Goal: Transaction & Acquisition: Purchase product/service

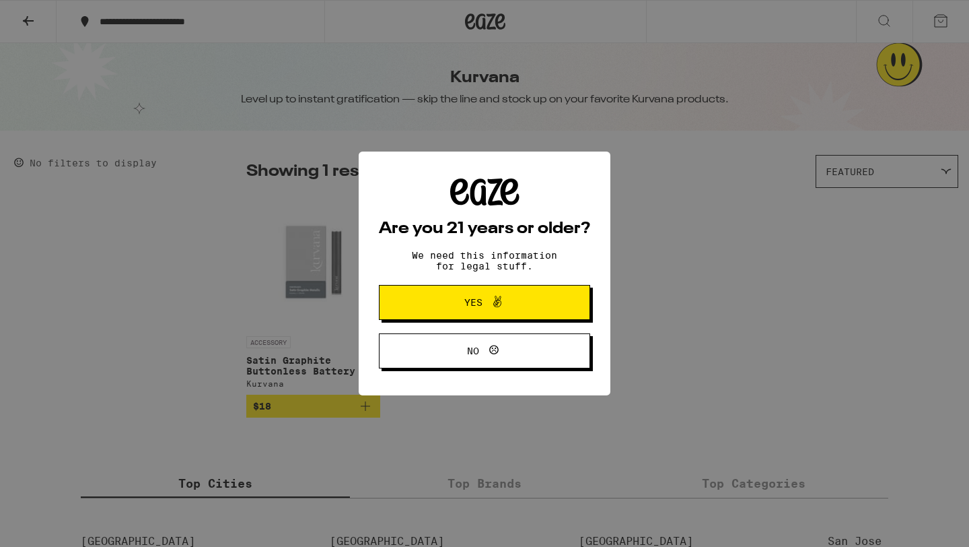
click at [471, 297] on span "Yes" at bounding box center [485, 303] width 102 height 18
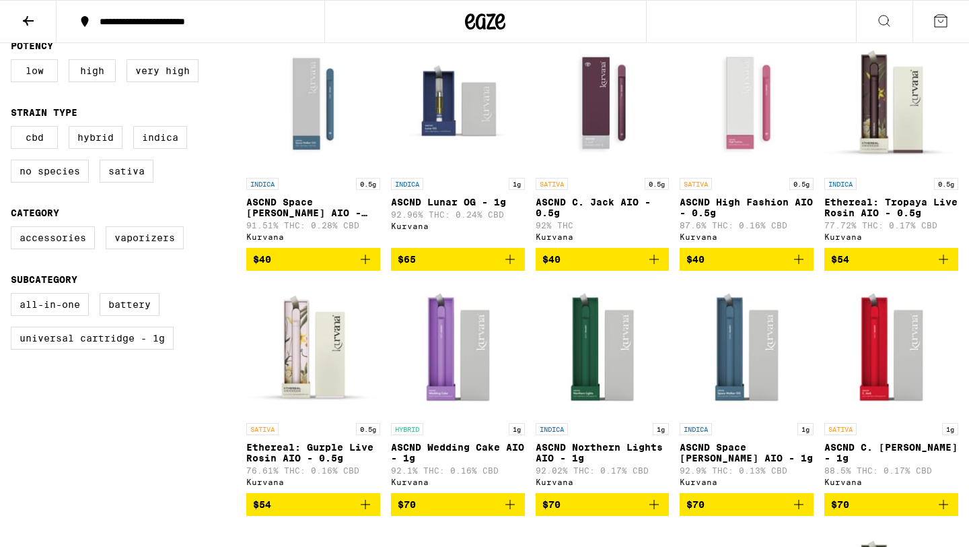
scroll to position [403, 0]
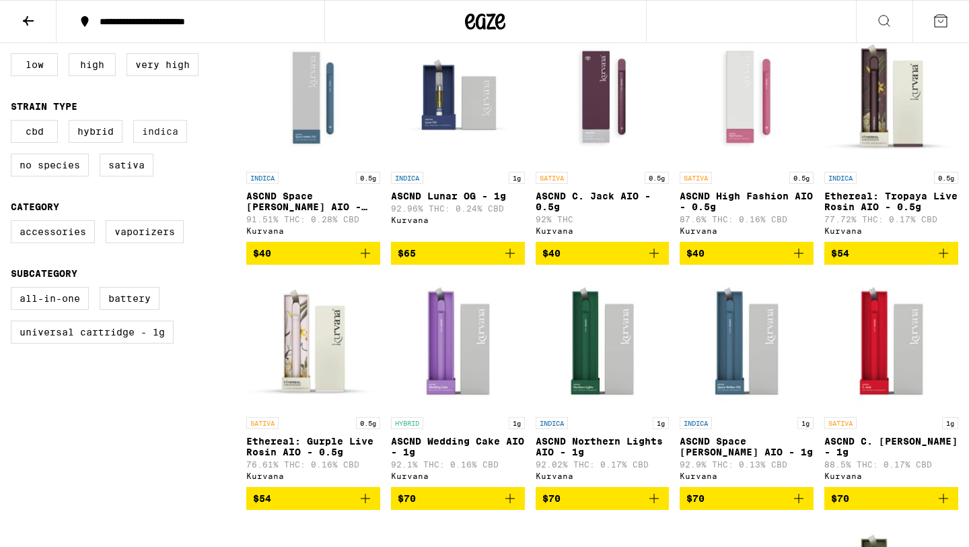
click at [159, 135] on label "Indica" at bounding box center [160, 131] width 54 height 23
click at [14, 123] on input "Indica" at bounding box center [13, 122] width 1 height 1
checkbox input "true"
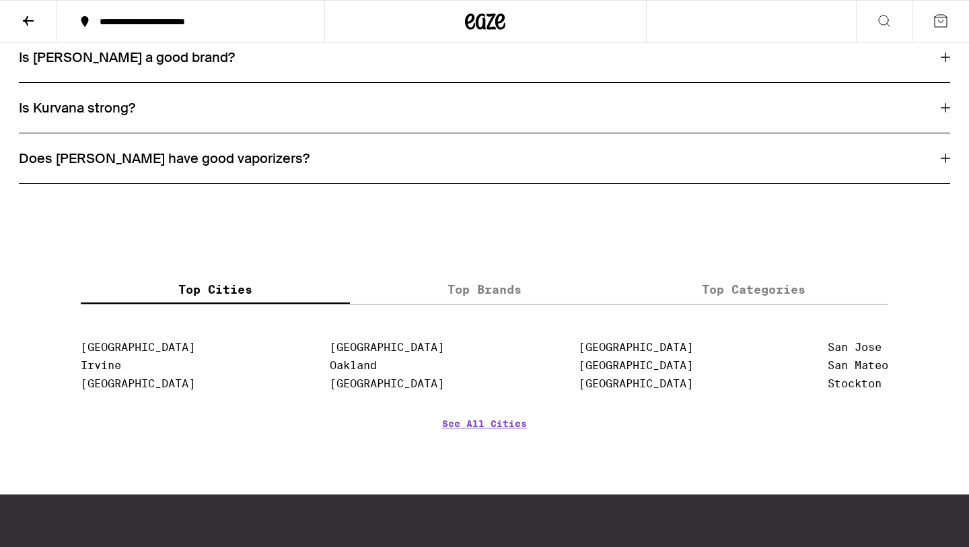
scroll to position [1520, 0]
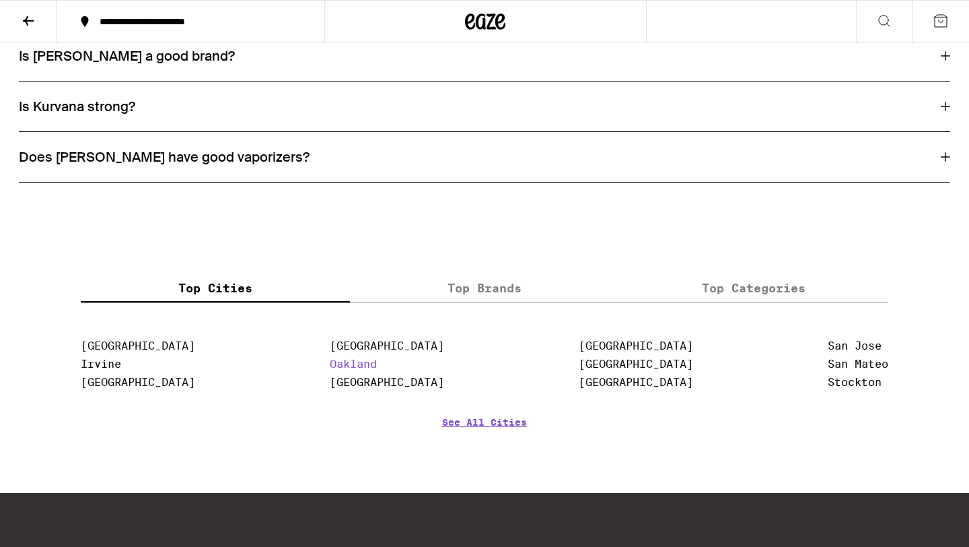
click at [339, 370] on link "Oakland" at bounding box center [353, 363] width 47 height 13
click at [343, 370] on link "Oakland" at bounding box center [353, 363] width 47 height 13
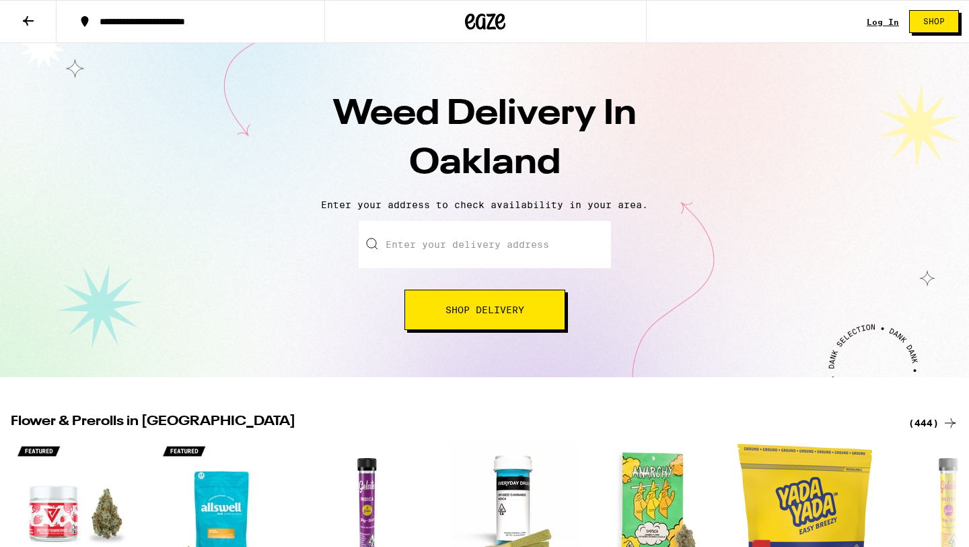
click at [430, 246] on input "Enter your delivery address" at bounding box center [485, 244] width 252 height 47
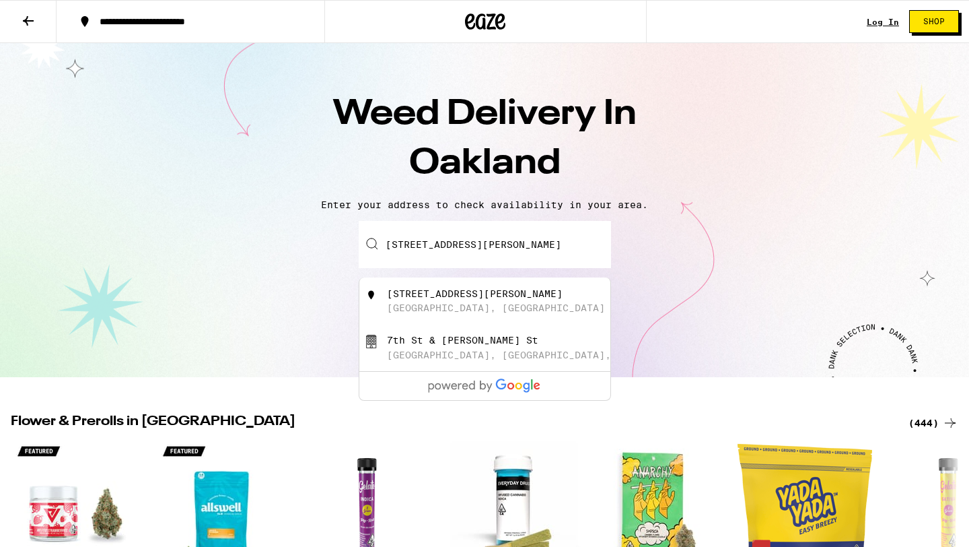
click at [460, 299] on div "[STREET_ADDRESS][PERSON_NAME]" at bounding box center [475, 293] width 176 height 11
type input "[STREET_ADDRESS][PERSON_NAME]"
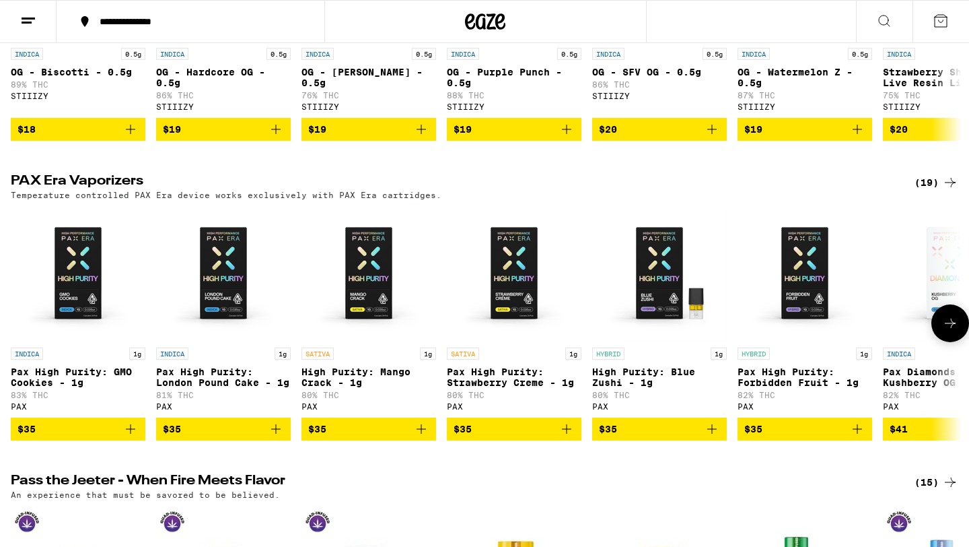
scroll to position [2556, 0]
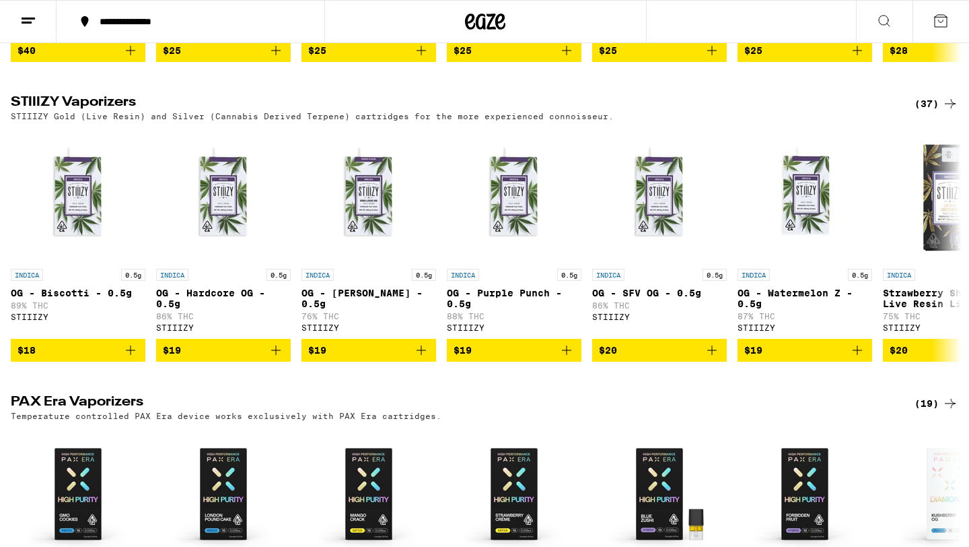
click at [884, 18] on icon at bounding box center [885, 21] width 16 height 16
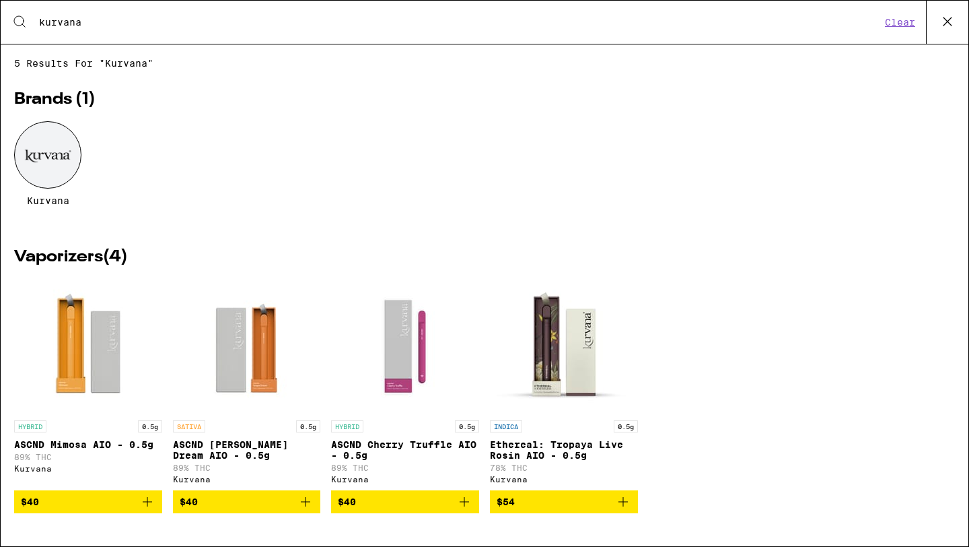
type input "kurvana"
click at [376, 450] on p "ASCND Cherry Truffle AIO - 0.5g" at bounding box center [405, 450] width 148 height 22
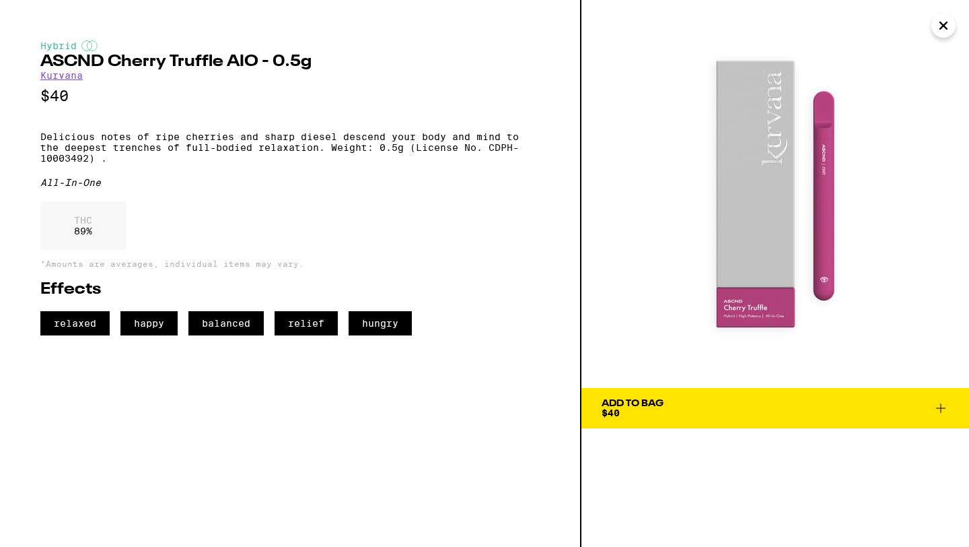
click at [872, 415] on span "Add To Bag $40" at bounding box center [775, 408] width 347 height 19
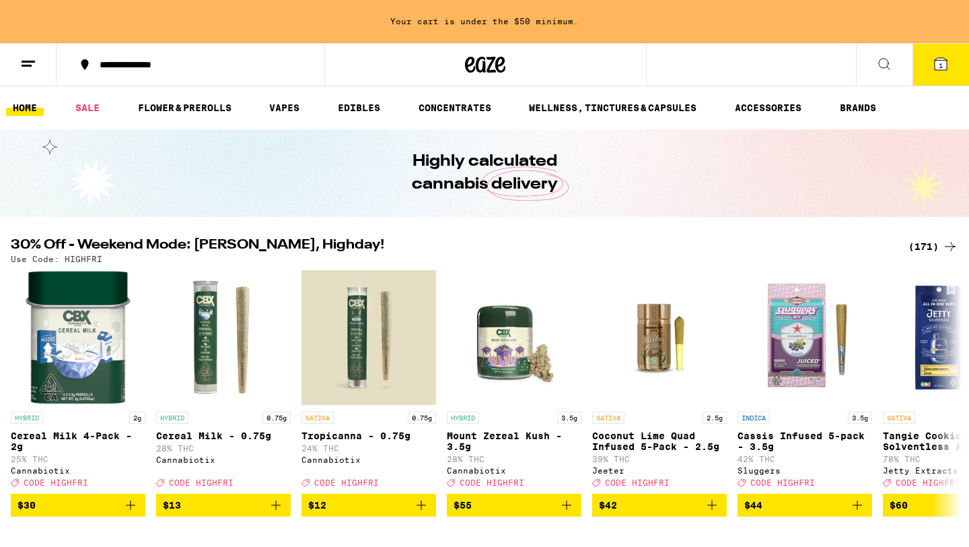
click at [883, 66] on icon at bounding box center [885, 64] width 16 height 16
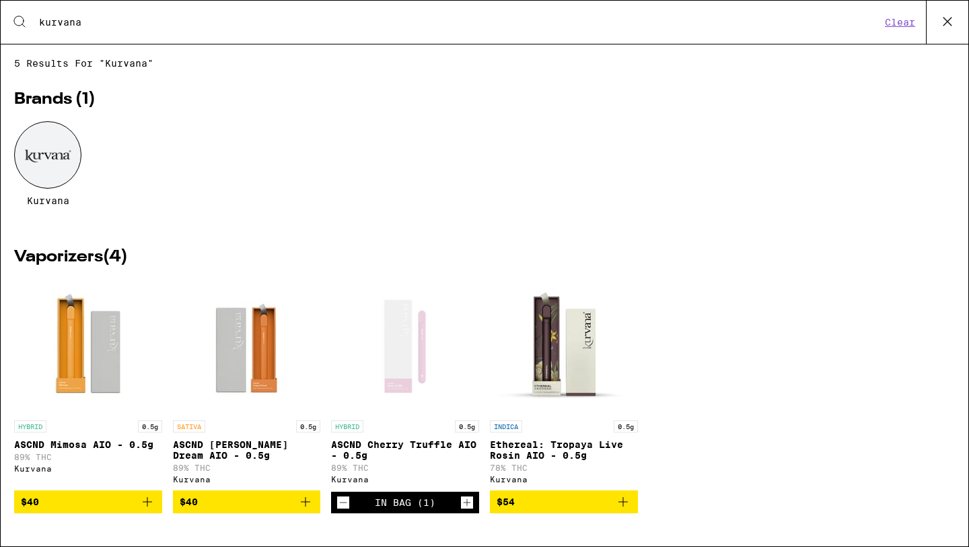
scroll to position [7, 0]
click at [69, 165] on div at bounding box center [47, 154] width 67 height 67
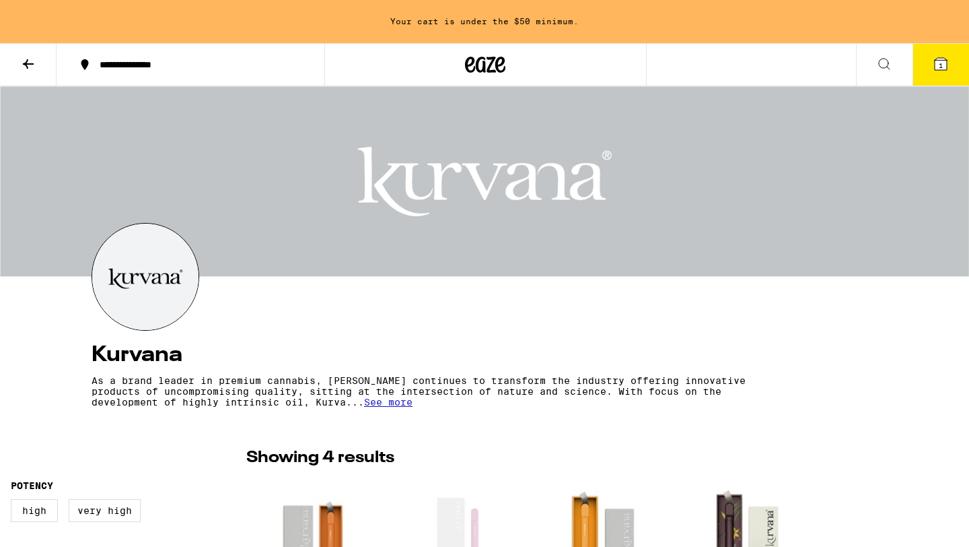
click at [30, 64] on icon at bounding box center [28, 64] width 16 height 16
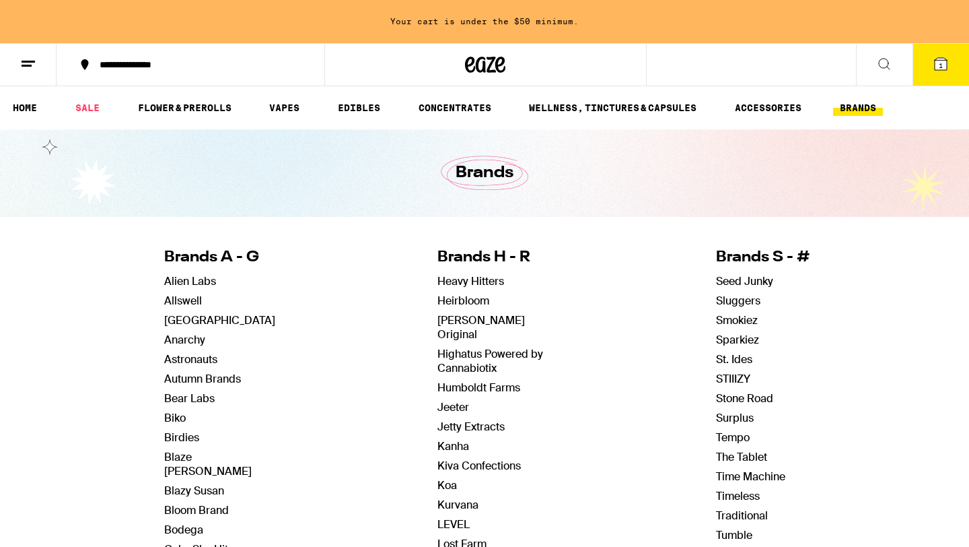
click at [939, 65] on span "1" at bounding box center [941, 65] width 4 height 8
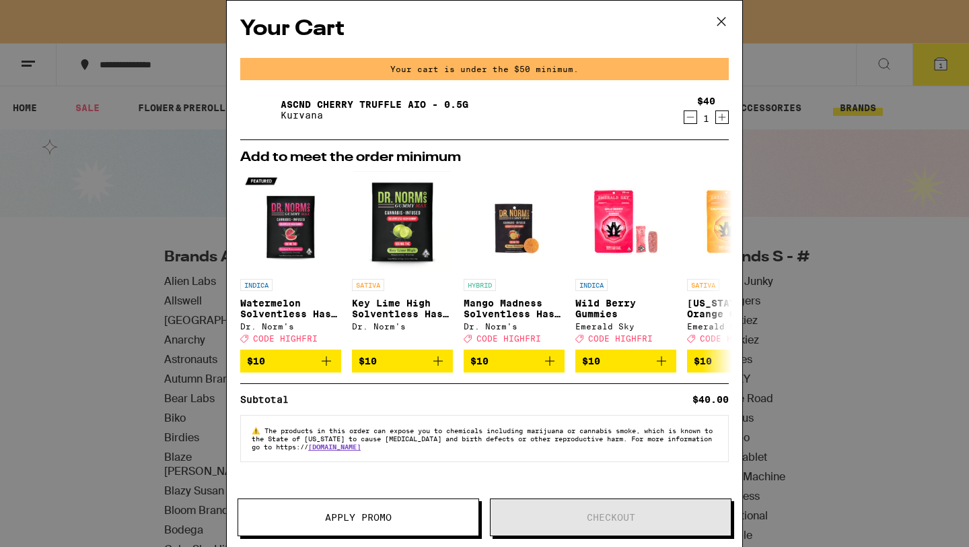
click at [722, 23] on icon at bounding box center [722, 22] width 8 height 8
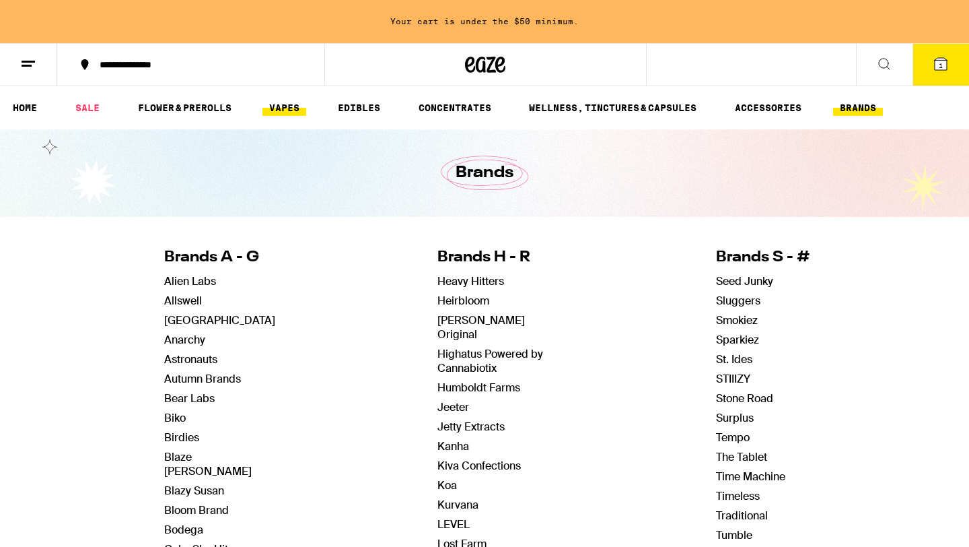
click at [287, 108] on link "VAPES" at bounding box center [285, 108] width 44 height 16
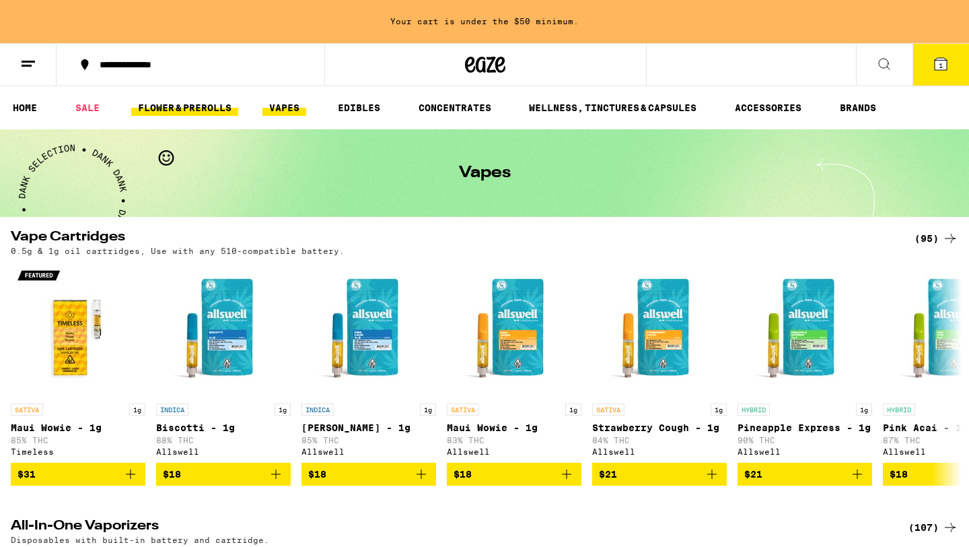
click at [186, 108] on link "FLOWER & PREROLLS" at bounding box center [184, 108] width 107 height 16
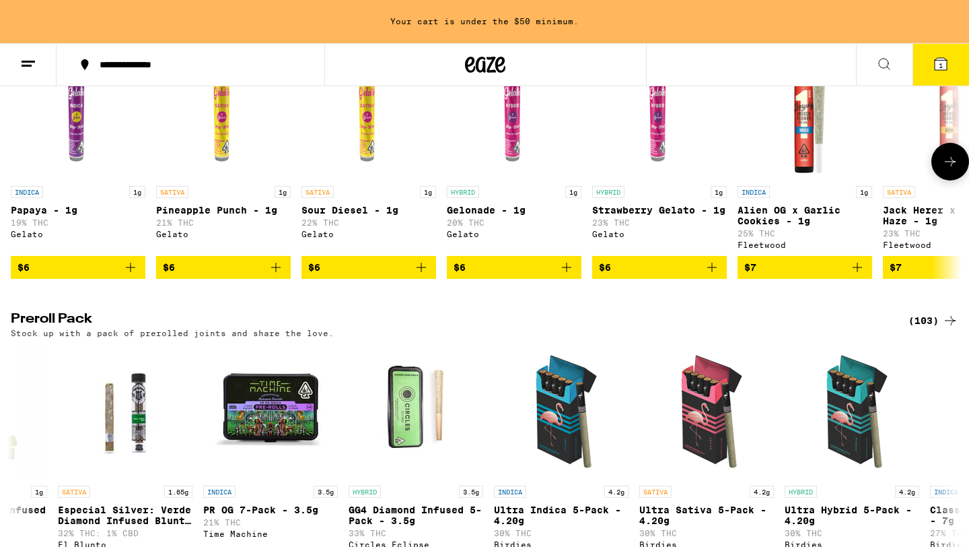
scroll to position [849, 0]
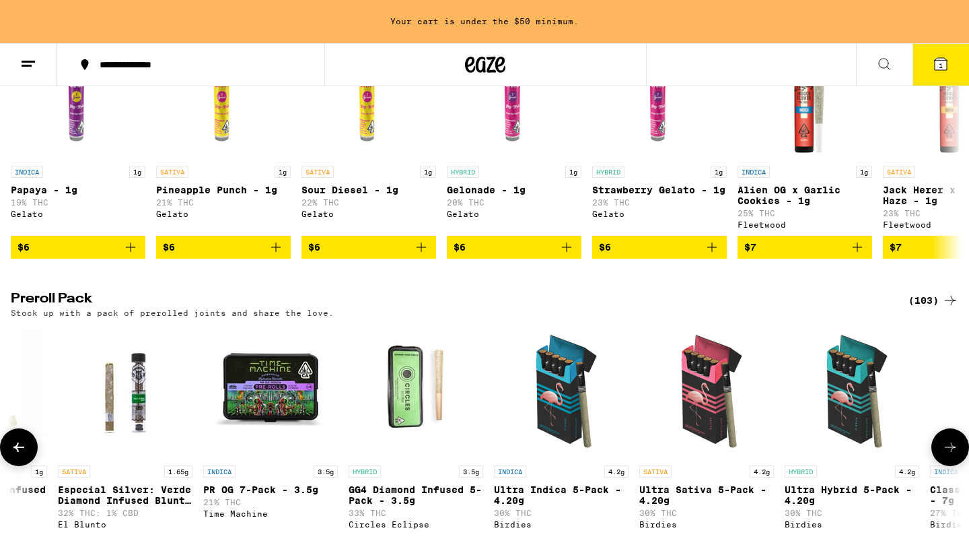
click at [559, 417] on img "Open page for Ultra Indica 5-Pack - 4.20g from Birdies" at bounding box center [561, 391] width 135 height 135
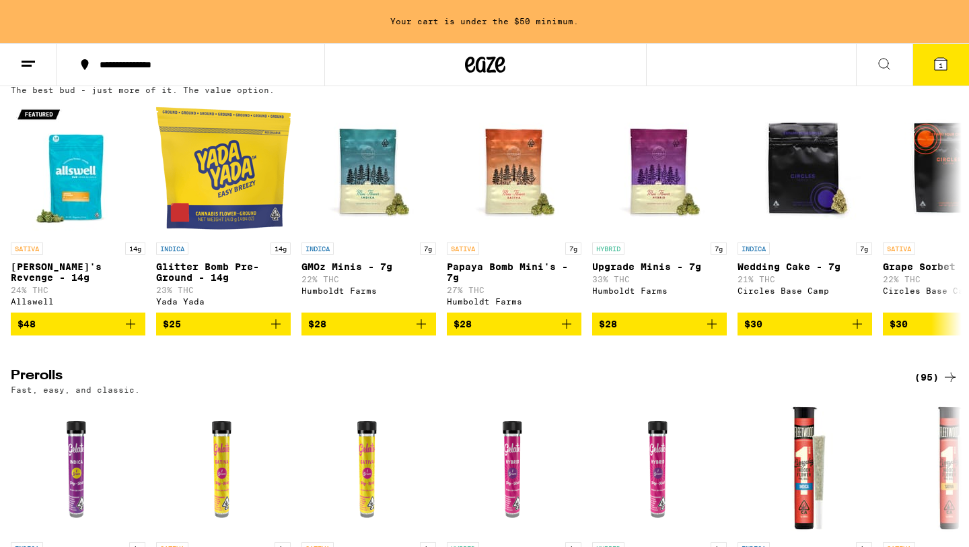
scroll to position [474, 0]
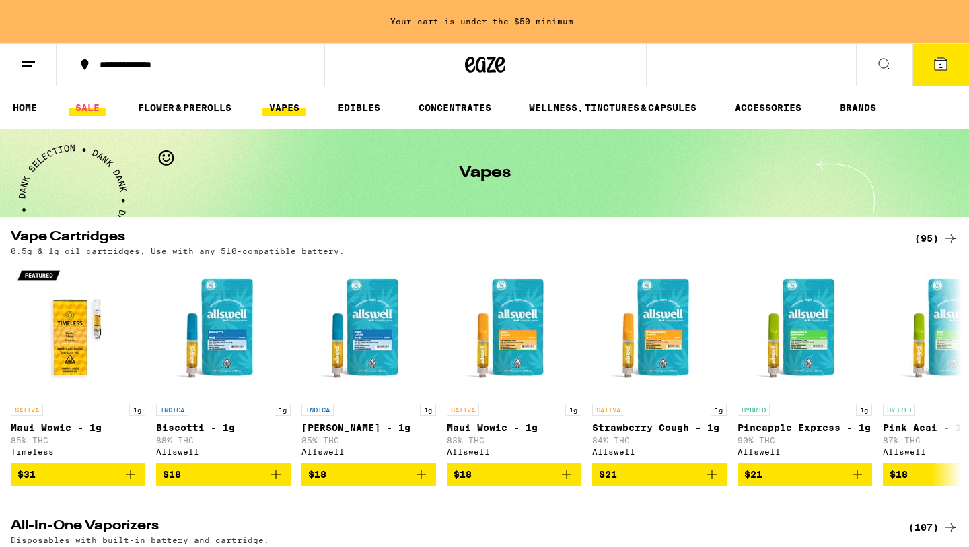
click at [87, 109] on link "SALE" at bounding box center [88, 108] width 38 height 16
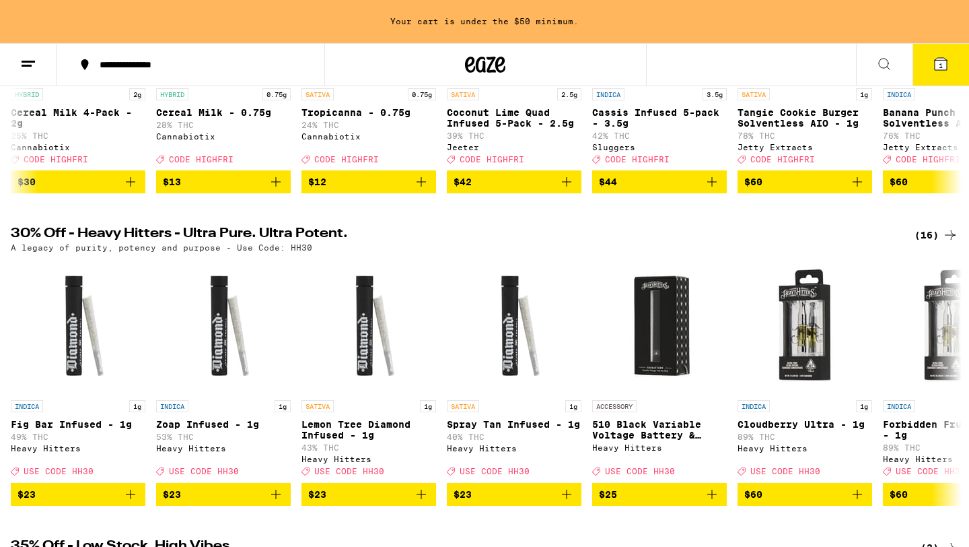
scroll to position [7, 0]
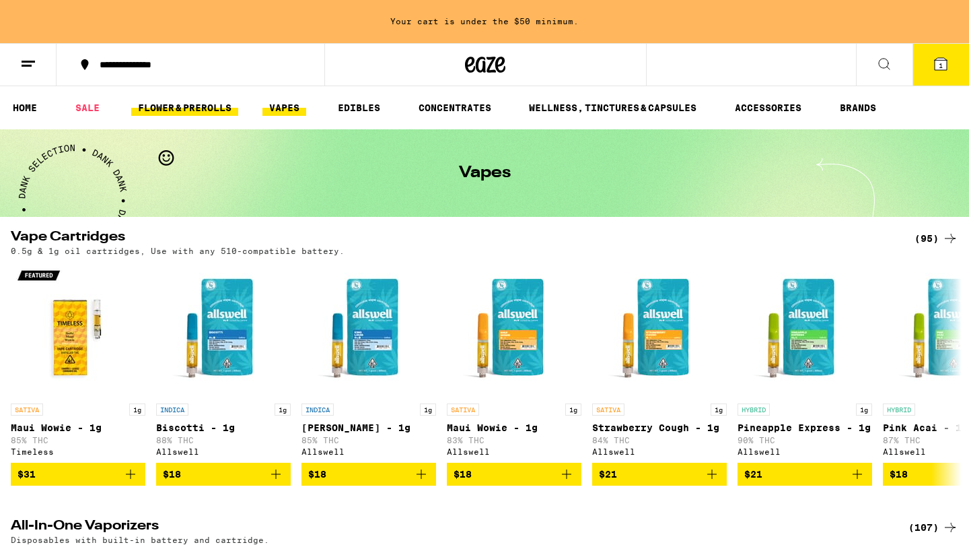
click at [182, 106] on link "FLOWER & PREROLLS" at bounding box center [184, 108] width 107 height 16
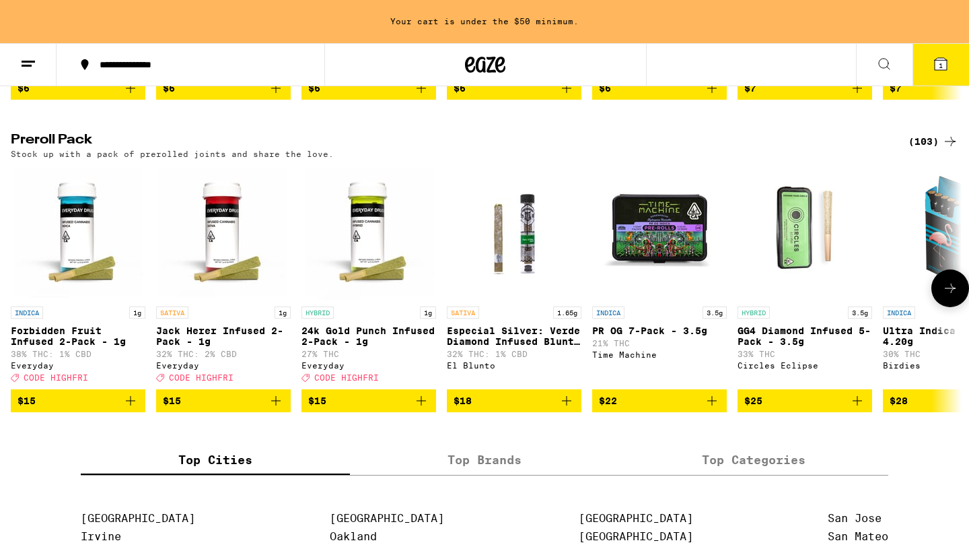
click at [54, 347] on p "Forbidden Fruit Infused 2-Pack - 1g" at bounding box center [78, 336] width 135 height 22
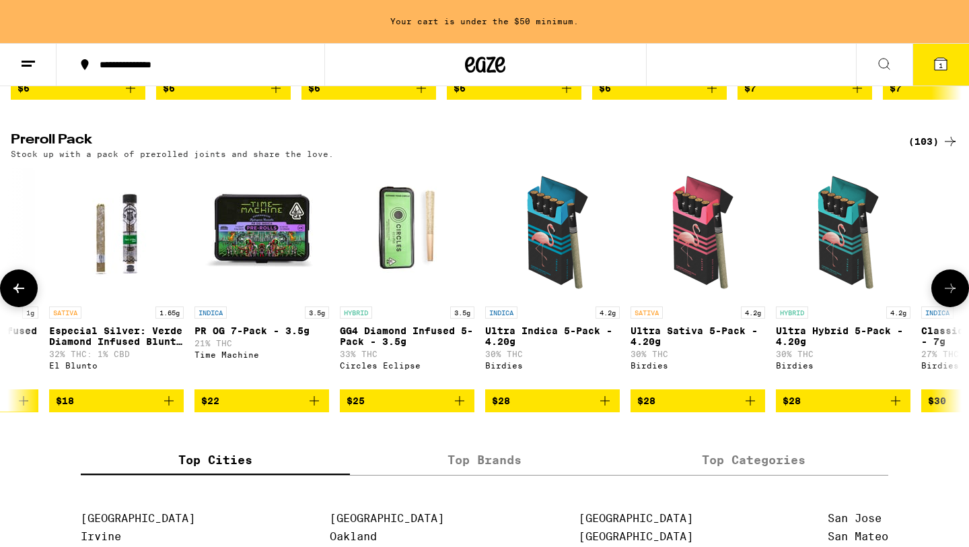
scroll to position [0, 414]
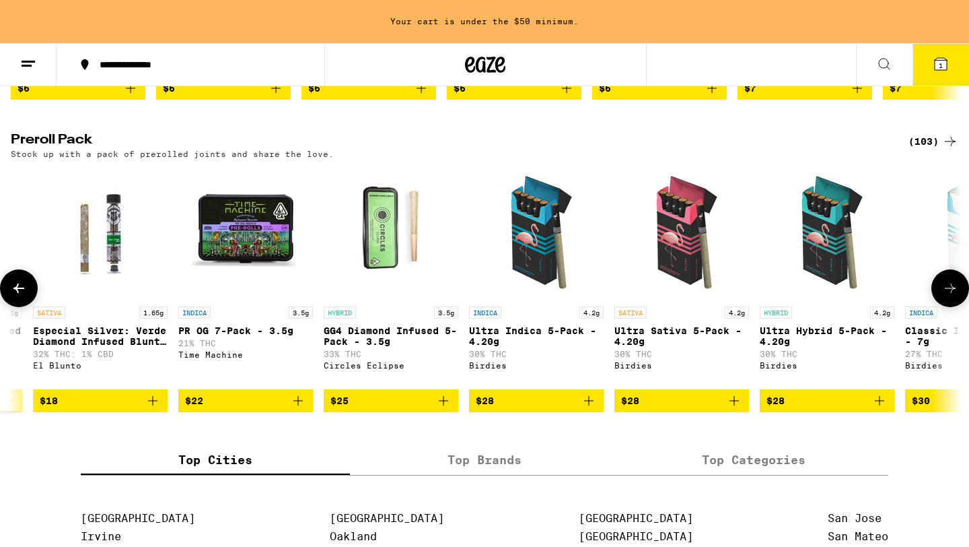
click at [537, 278] on img "Open page for Ultra Indica 5-Pack - 4.20g from Birdies" at bounding box center [536, 232] width 135 height 135
click at [544, 255] on img "Open page for Ultra Indica 5-Pack - 4.20g from Birdies" at bounding box center [536, 232] width 135 height 135
click at [771, 347] on p "Ultra Hybrid 5-Pack - 4.20g" at bounding box center [827, 336] width 135 height 22
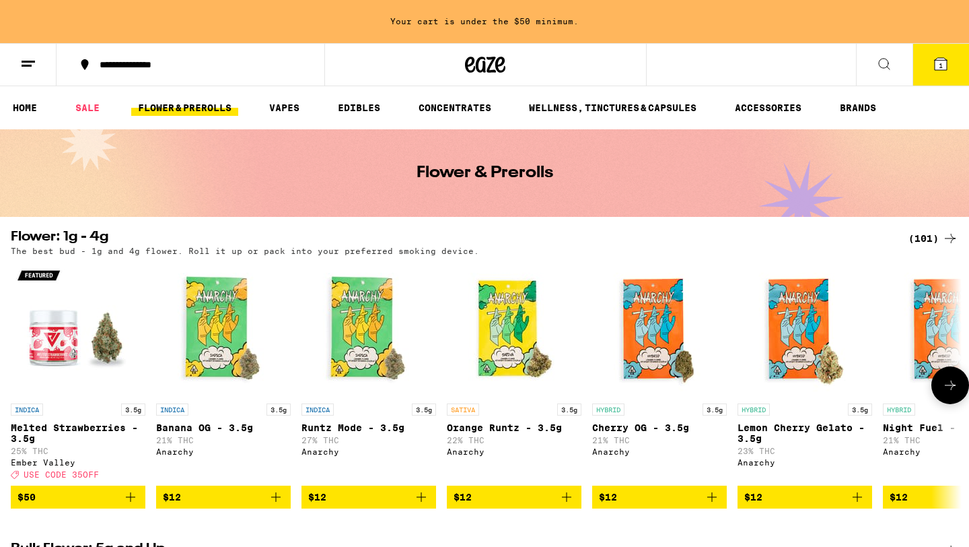
click at [205, 333] on img "Open page for Banana OG - 3.5g from Anarchy" at bounding box center [223, 329] width 135 height 135
click at [213, 330] on img "Open page for Banana OG - 3.5g from Anarchy" at bounding box center [223, 329] width 135 height 135
click at [200, 356] on img "Open page for Banana OG - 3.5g from Anarchy" at bounding box center [223, 329] width 135 height 135
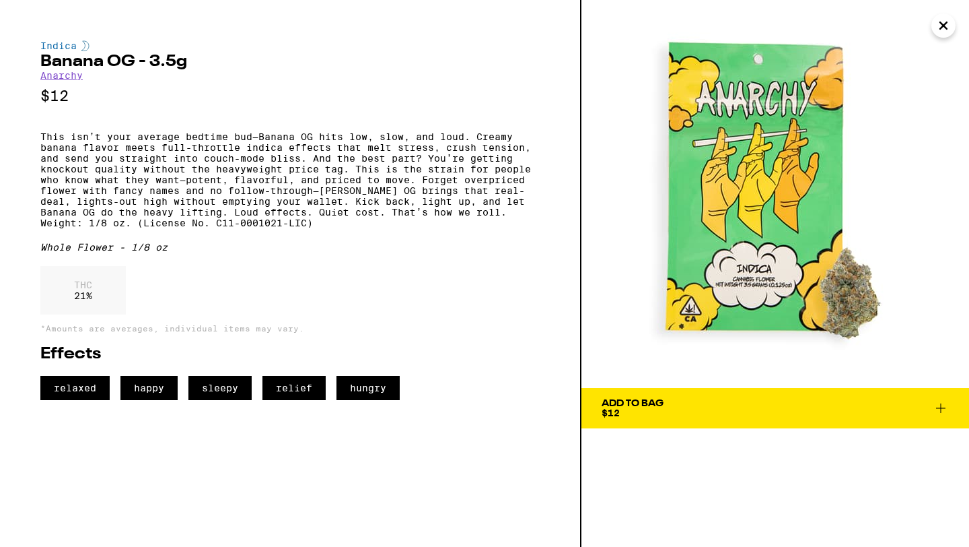
click at [710, 407] on span "Add To Bag $12" at bounding box center [775, 408] width 347 height 19
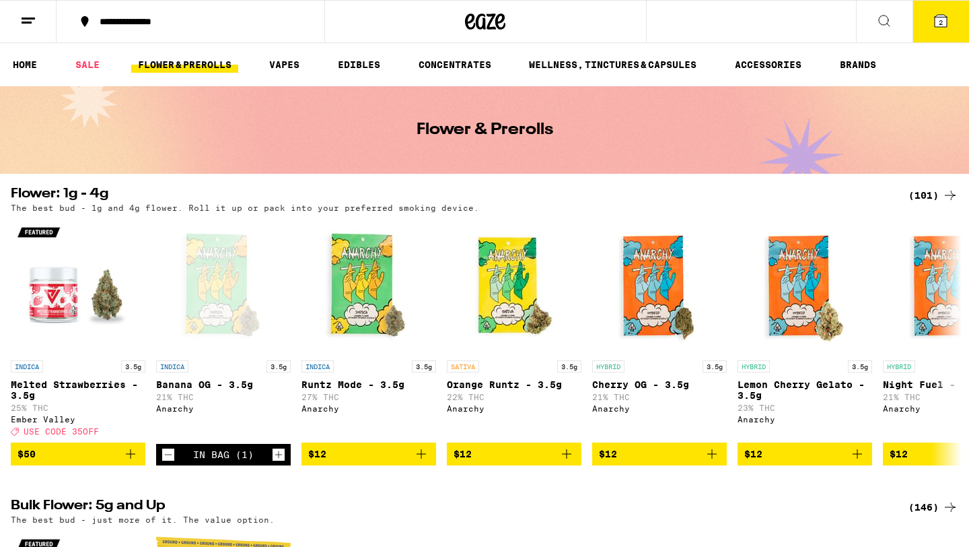
click at [927, 27] on button "2" at bounding box center [941, 22] width 57 height 42
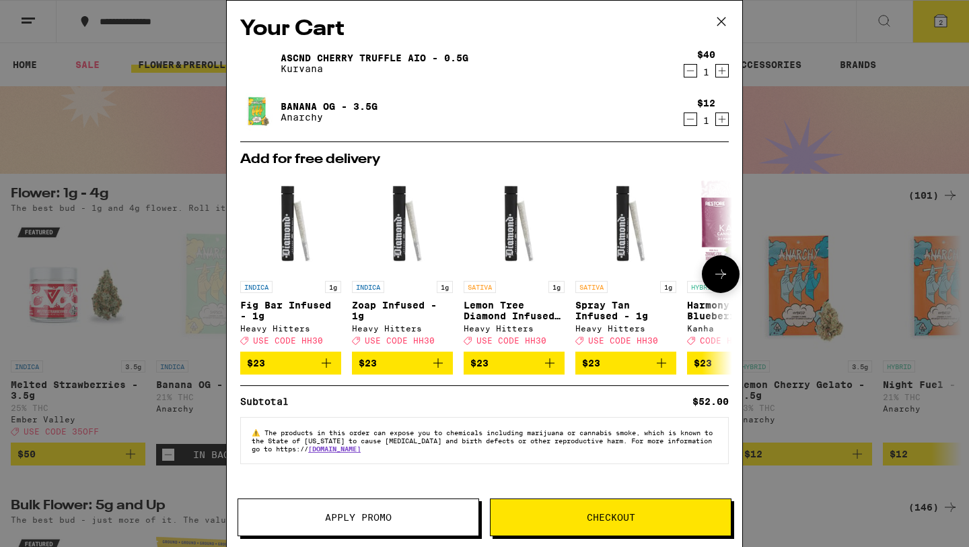
click at [278, 345] on span "USE CODE HH30" at bounding box center [288, 340] width 70 height 9
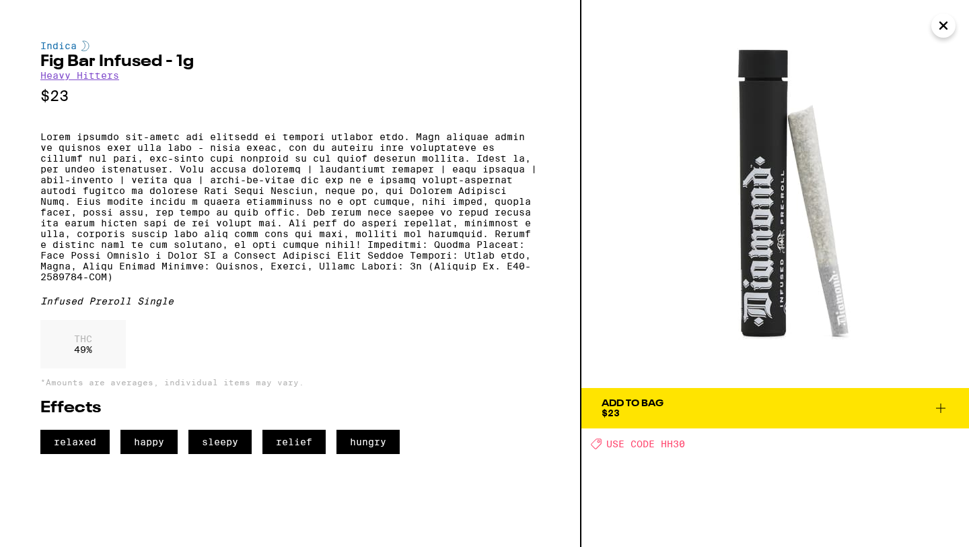
click at [668, 447] on span "USE CODE HH30" at bounding box center [646, 443] width 79 height 11
drag, startPoint x: 688, startPoint y: 442, endPoint x: 656, endPoint y: 440, distance: 32.4
click at [660, 440] on div "Deal Created with Sketch. USE CODE HH30" at bounding box center [780, 443] width 378 height 11
copy span "HH30"
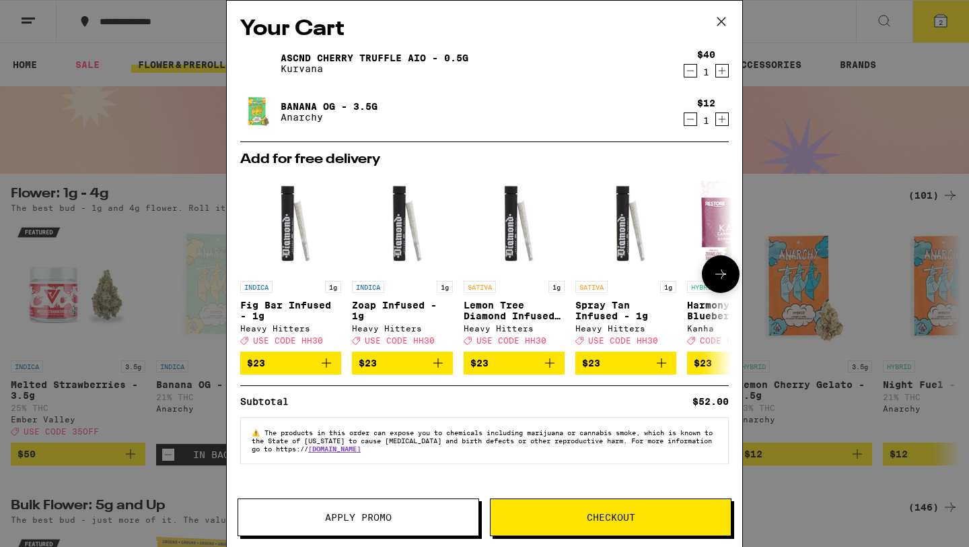
click at [284, 367] on span "$23" at bounding box center [291, 363] width 88 height 16
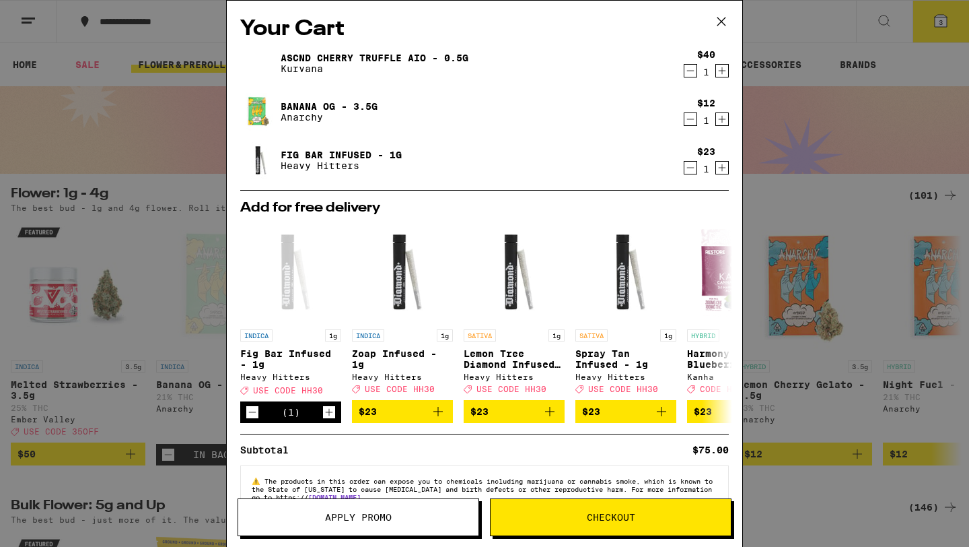
click at [370, 514] on span "Apply Promo" at bounding box center [358, 516] width 67 height 9
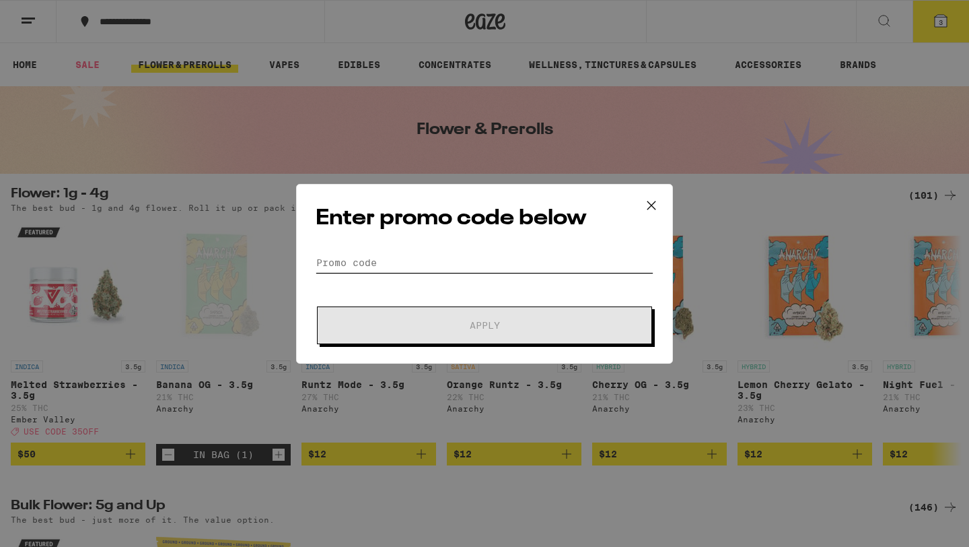
click at [343, 254] on input "Promo Code" at bounding box center [485, 262] width 338 height 20
paste input "HH30"
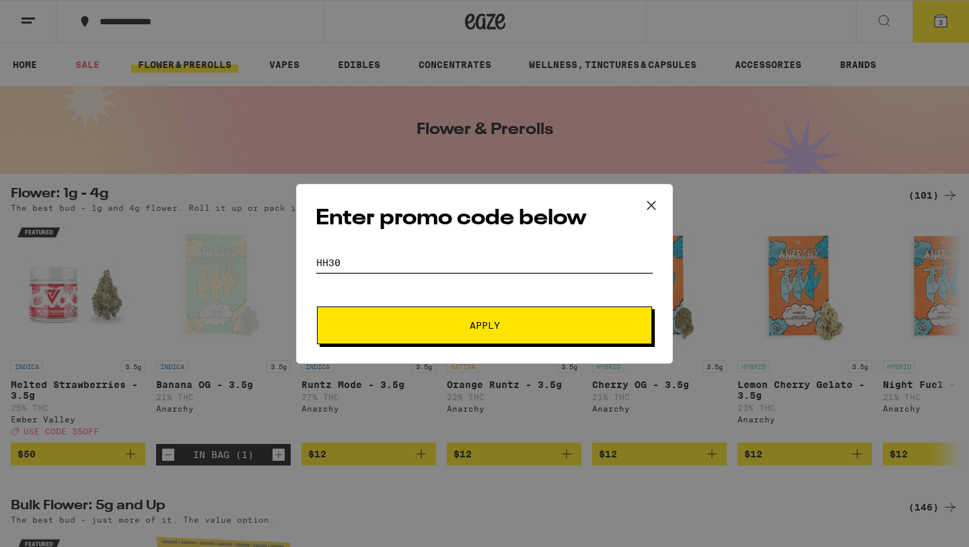
type input "HH30"
click at [433, 317] on button "Apply" at bounding box center [484, 325] width 335 height 38
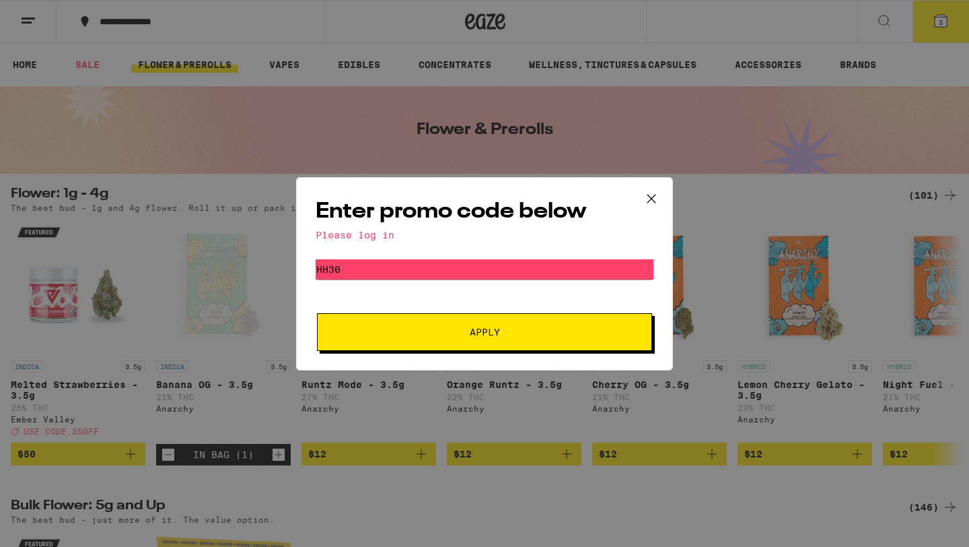
click at [649, 198] on icon at bounding box center [652, 199] width 20 height 20
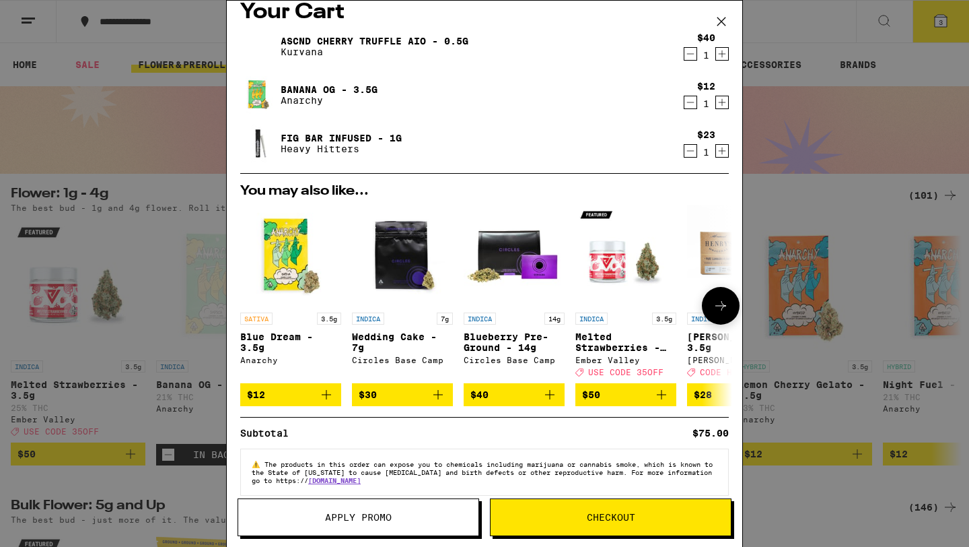
scroll to position [40, 0]
